Goal: Transaction & Acquisition: Purchase product/service

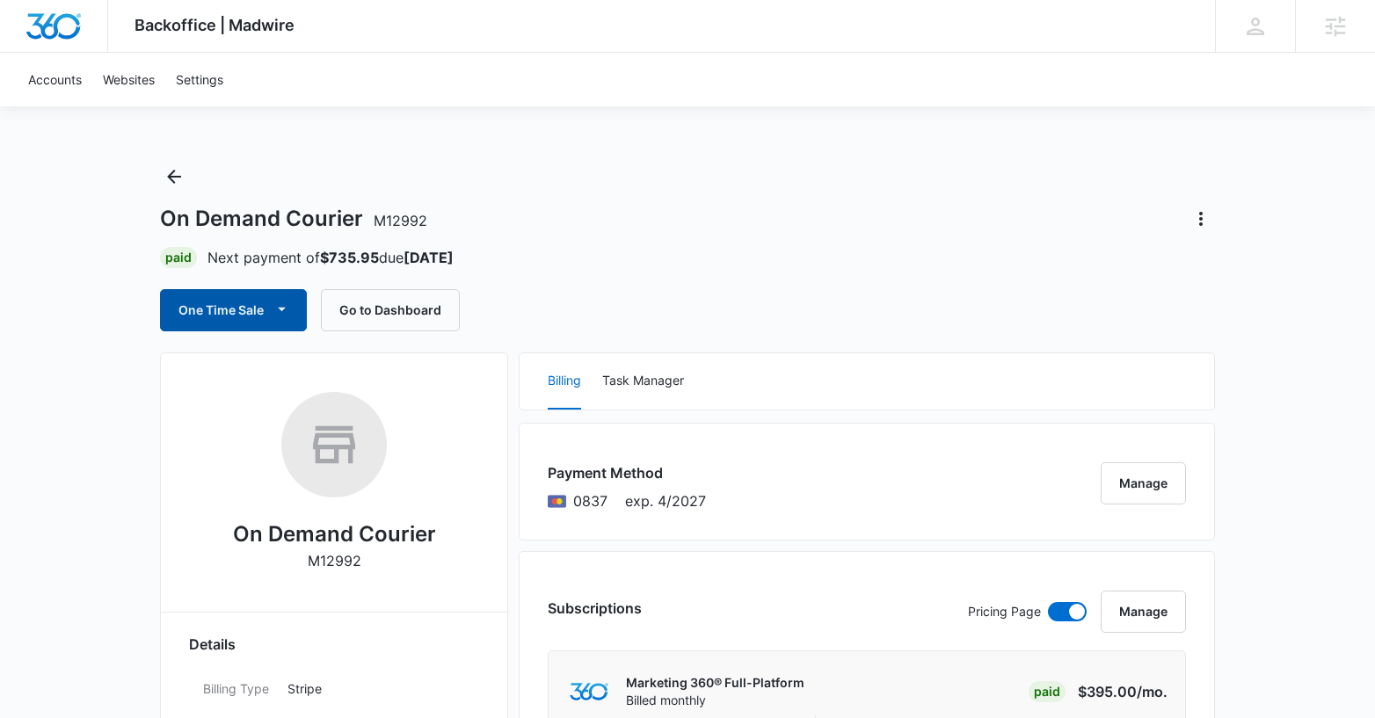
click at [273, 303] on icon "button" at bounding box center [282, 309] width 18 height 18
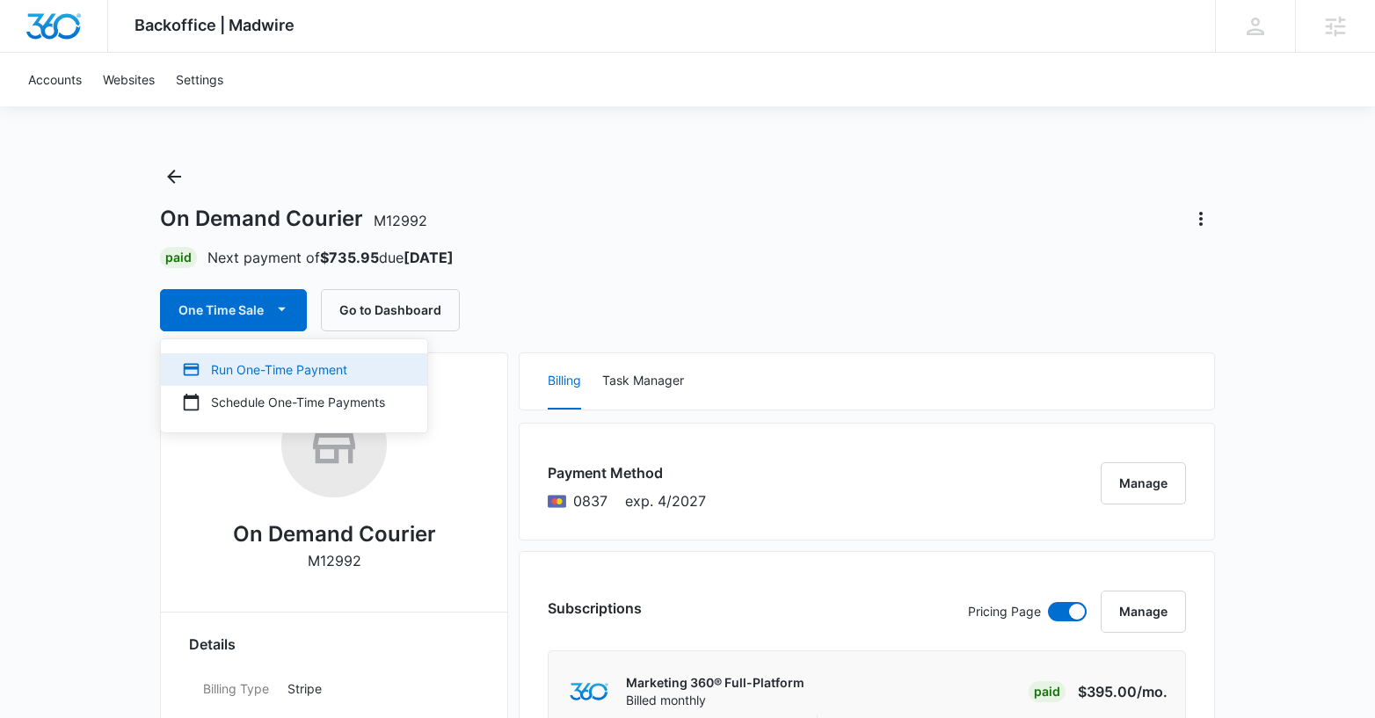
click at [263, 367] on div "Run One-Time Payment" at bounding box center [283, 369] width 203 height 18
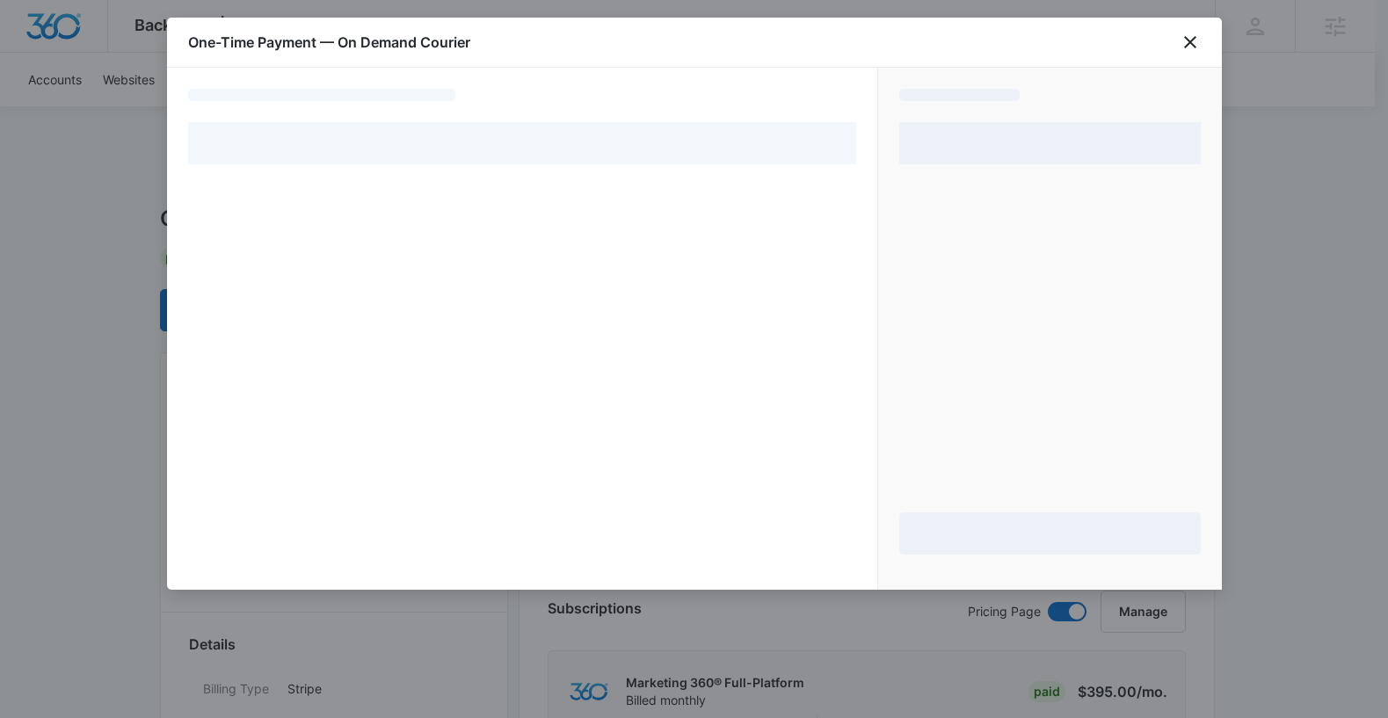
select select "pm_1MtEsAA4n8RTgNjUKCIvzbm8"
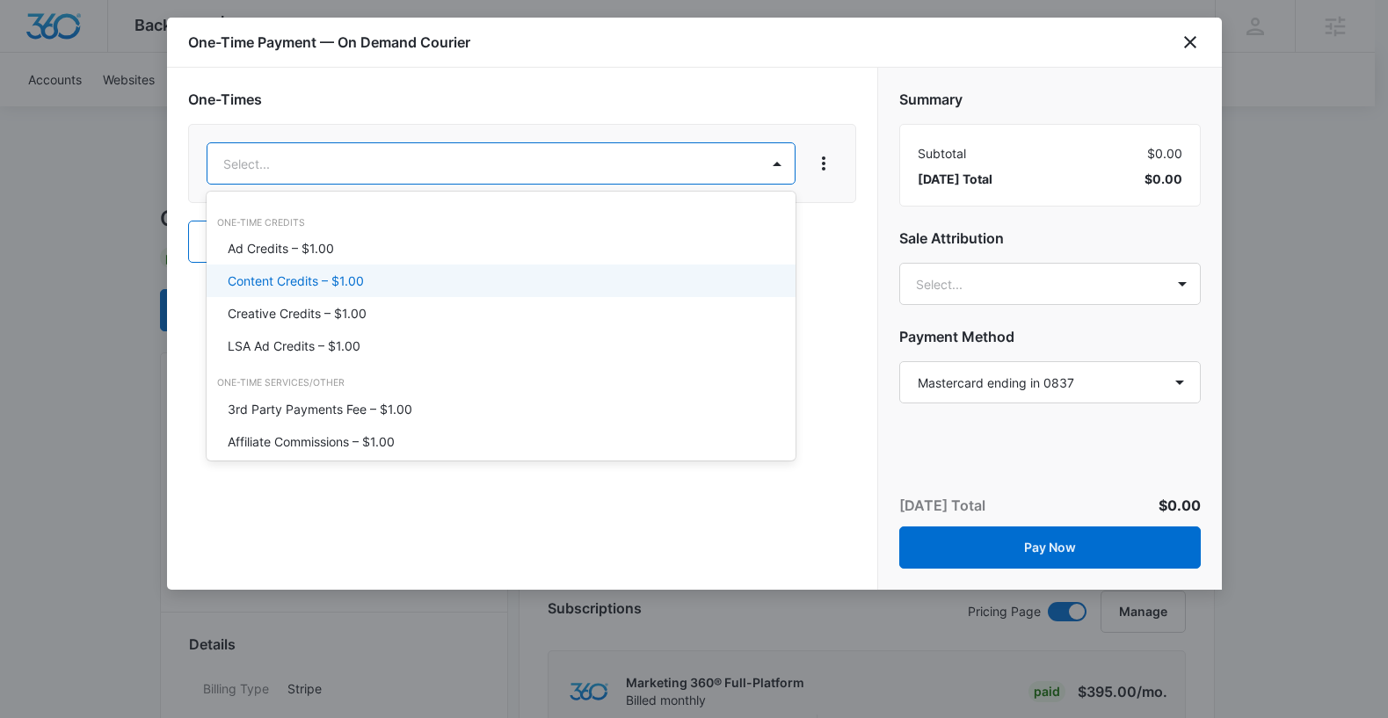
click at [379, 287] on div "Content Credits – $1.00" at bounding box center [499, 281] width 543 height 18
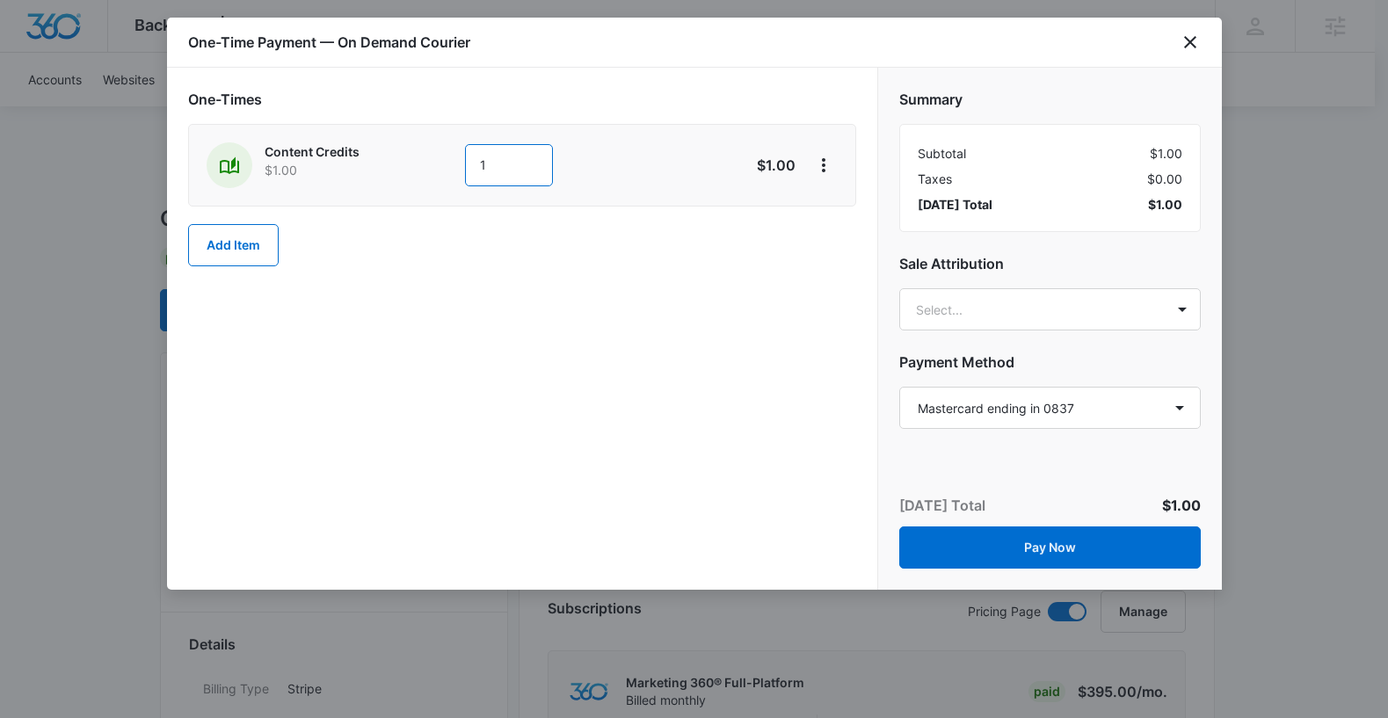
drag, startPoint x: 505, startPoint y: 157, endPoint x: 440, endPoint y: 157, distance: 64.2
click at [441, 157] on div "Content Credits $1.00 1" at bounding box center [460, 165] width 506 height 46
type input "152"
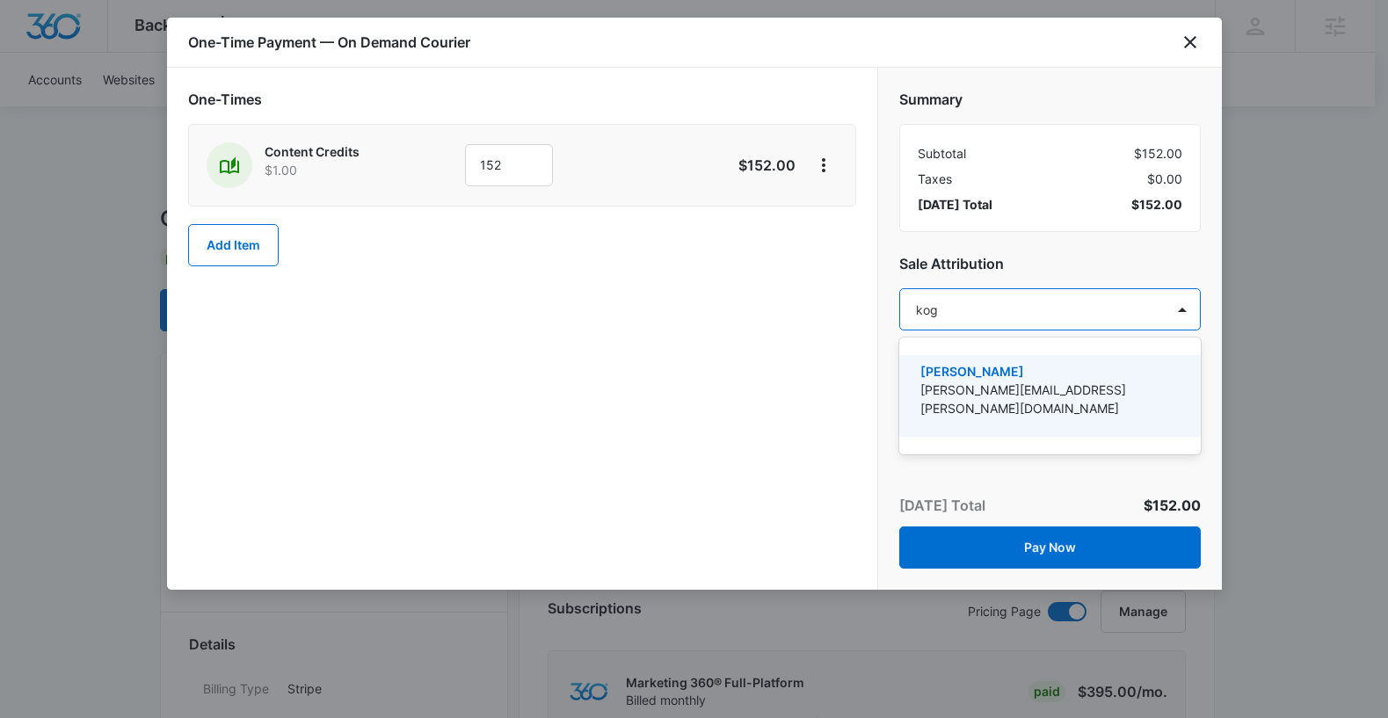
type input "kogl"
click at [1011, 389] on p "kyle.kogl@madwire.com" at bounding box center [1049, 399] width 256 height 37
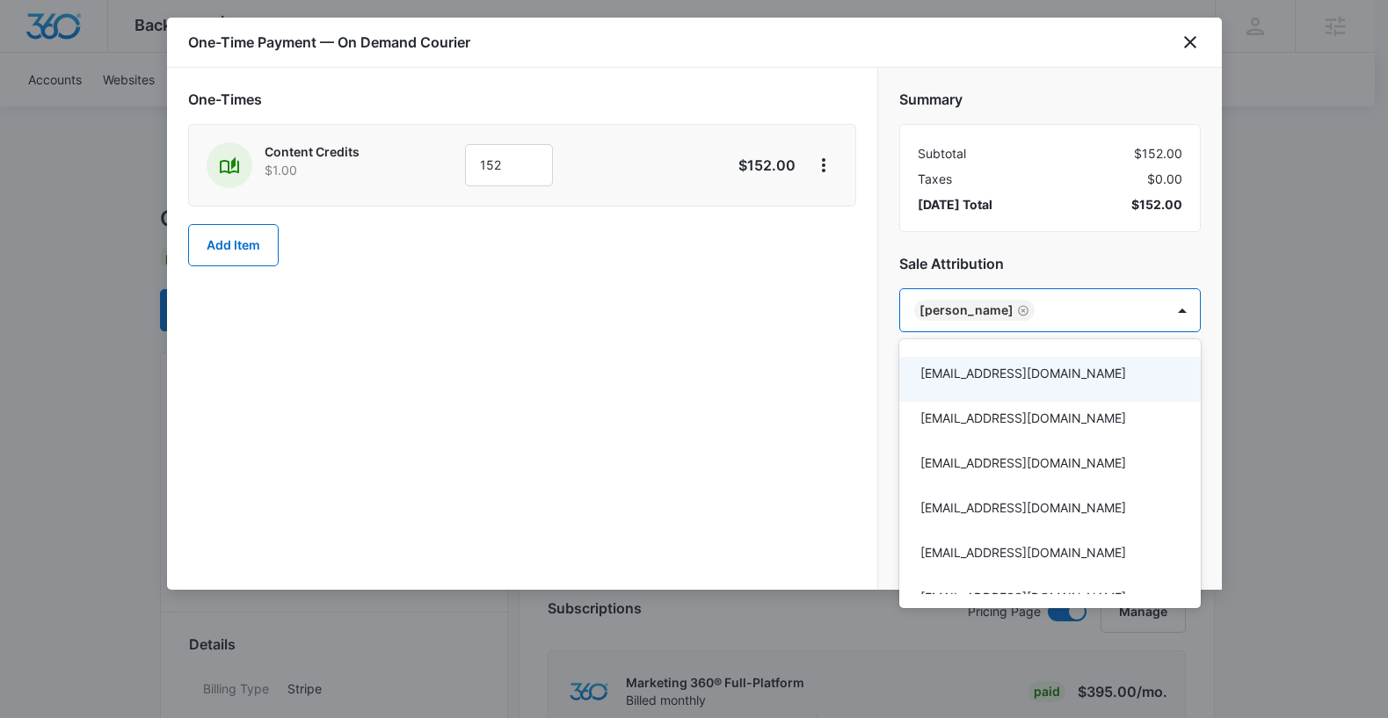
click at [795, 450] on div at bounding box center [694, 359] width 1388 height 718
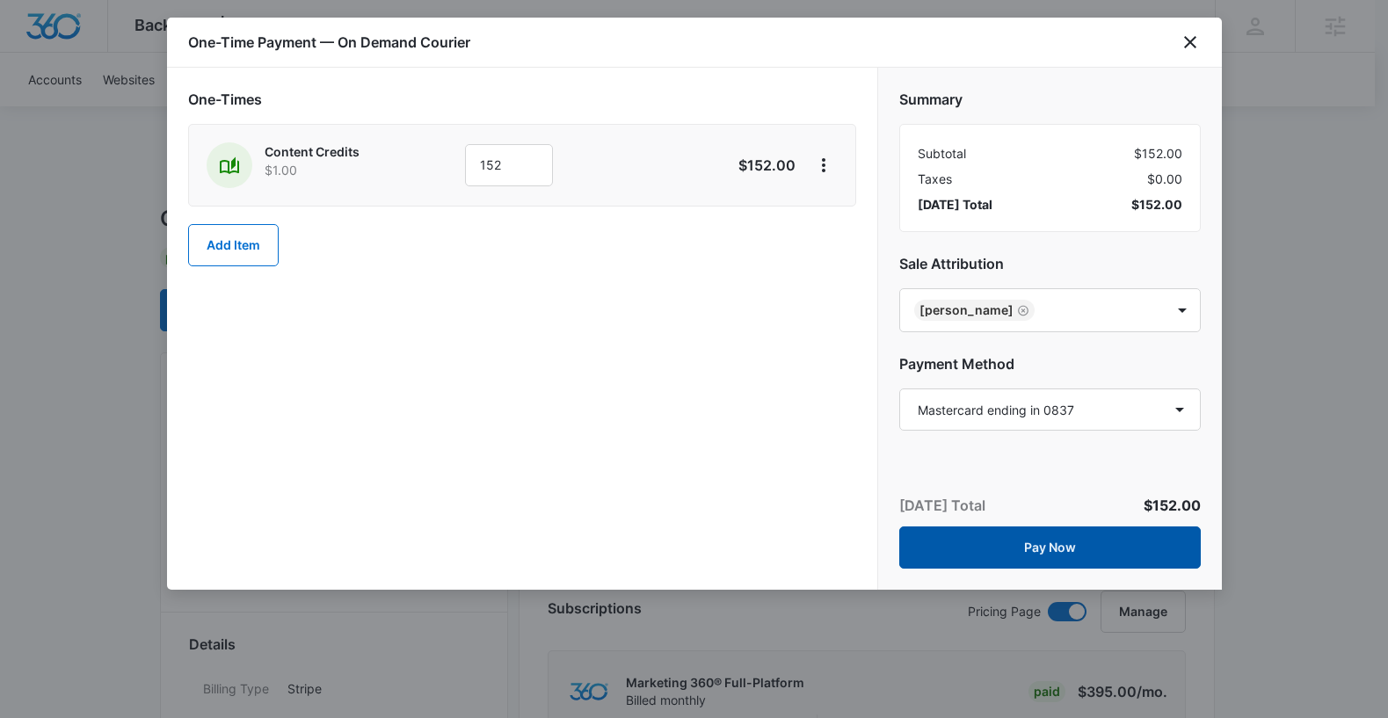
click at [997, 555] on button "Pay Now" at bounding box center [1050, 548] width 302 height 42
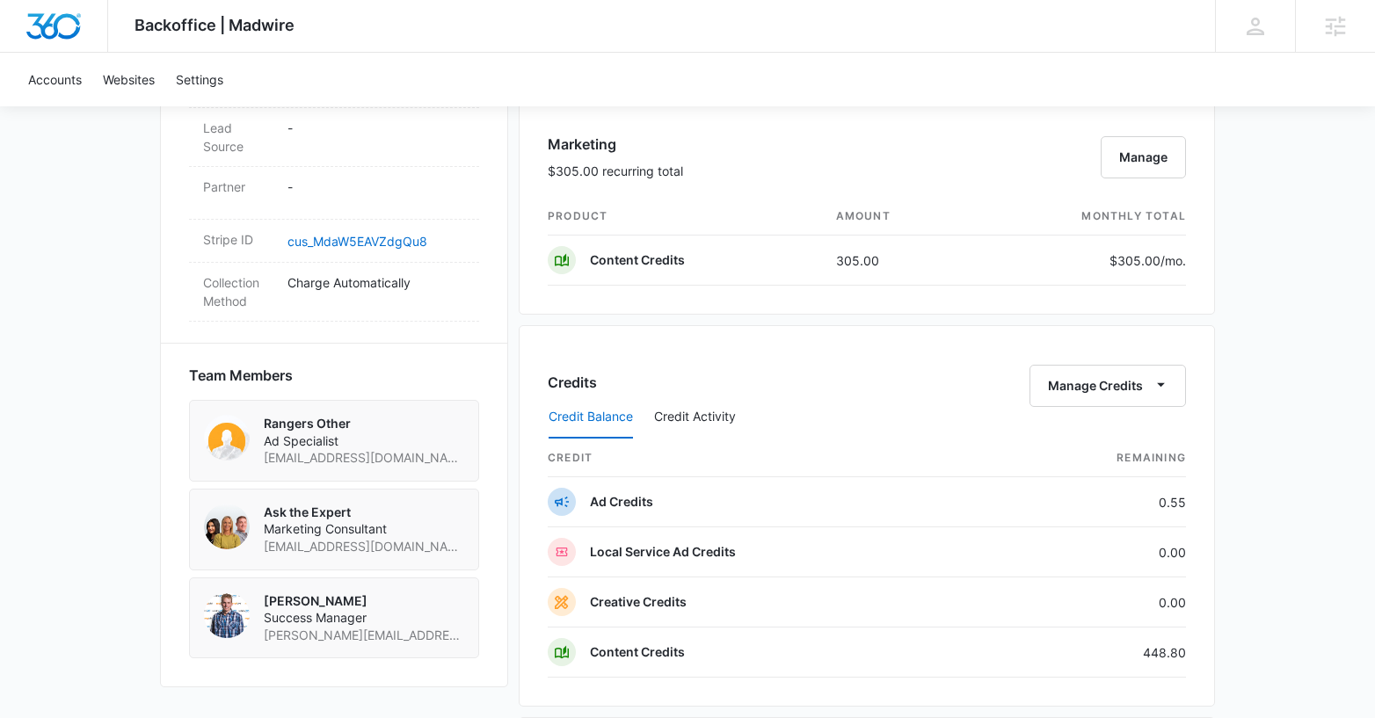
scroll to position [1038, 0]
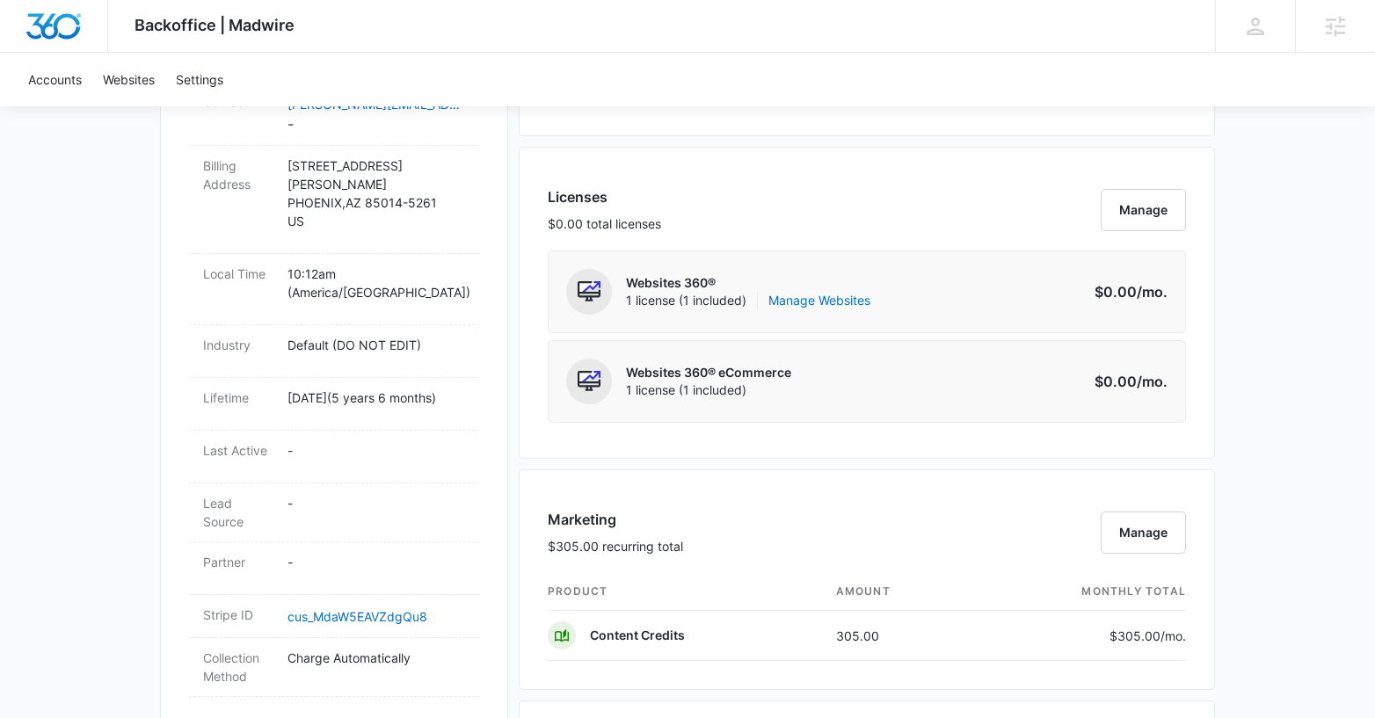
scroll to position [54, 0]
